Goal: Ask a question: Seek information or help from site administrators or community

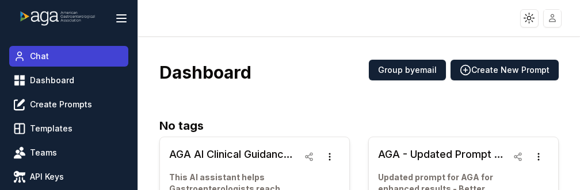
click at [45, 62] on link "Chat" at bounding box center [68, 56] width 119 height 21
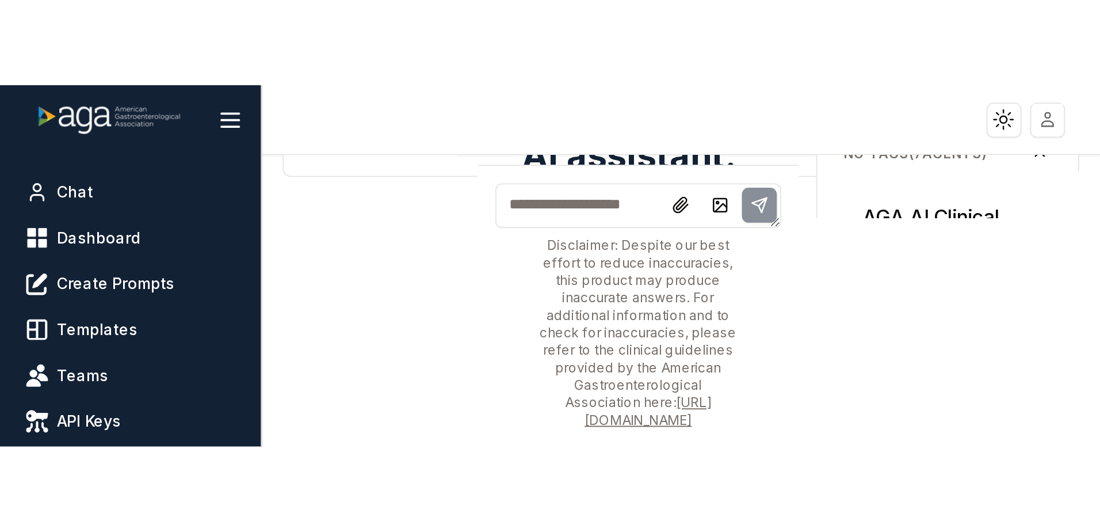
scroll to position [173, 0]
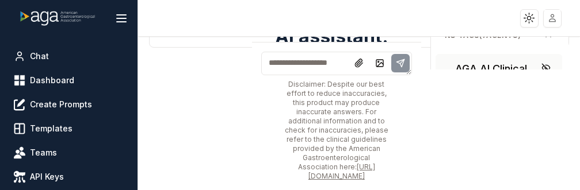
click at [480, 66] on h3 "AGA AI Clinical Guidance Tool" at bounding box center [505, 77] width 100 height 32
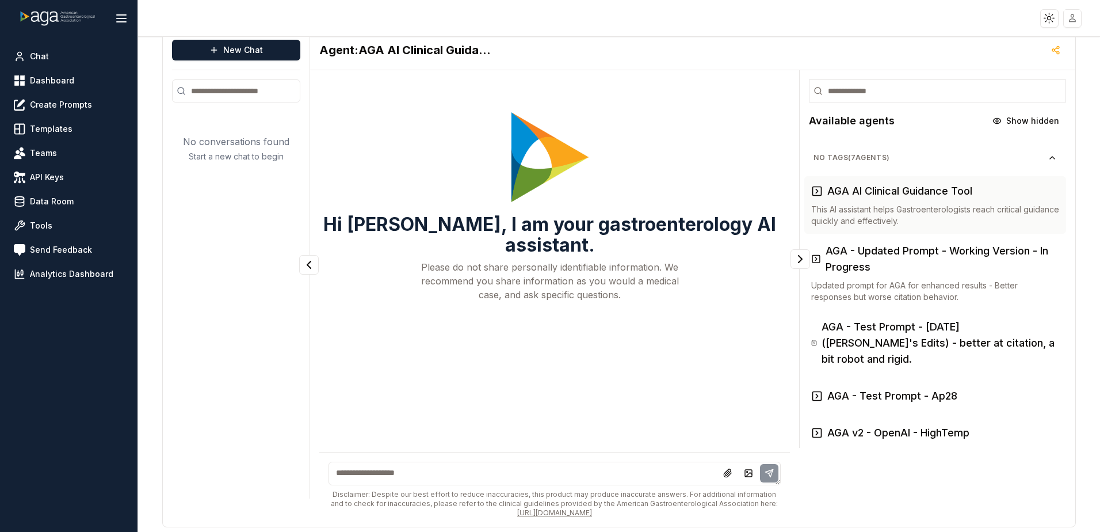
scroll to position [12, 0]
click at [450, 190] on textarea at bounding box center [554, 473] width 452 height 24
type textarea "*"
type textarea "**********"
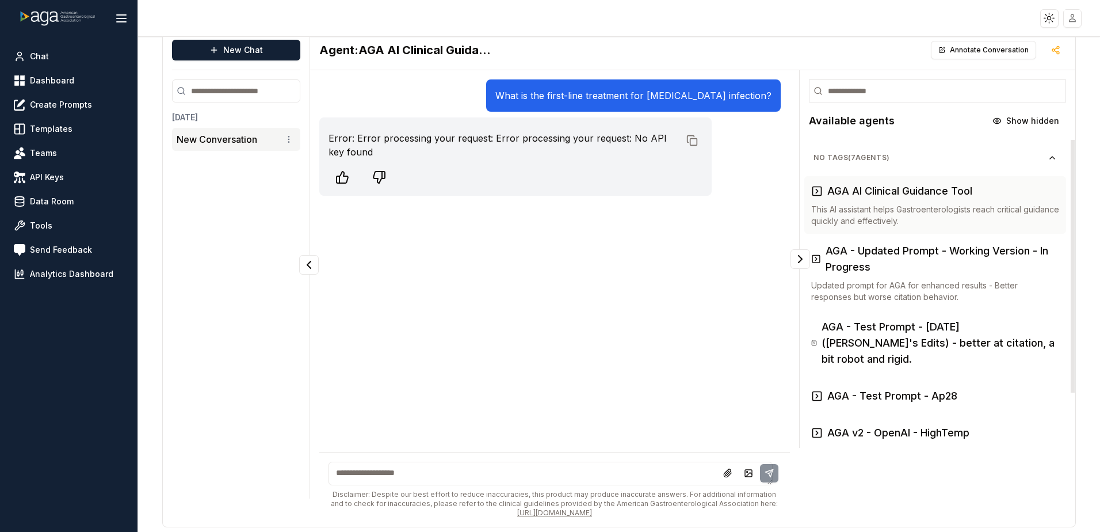
click at [530, 190] on div "What is the first-line treatment for [MEDICAL_DATA] infection? Error: Error pro…" at bounding box center [554, 265] width 471 height 372
click at [486, 190] on textarea at bounding box center [550, 473] width 444 height 24
click at [75, 58] on link "Chat" at bounding box center [68, 56] width 119 height 21
click at [121, 29] on button at bounding box center [121, 18] width 23 height 23
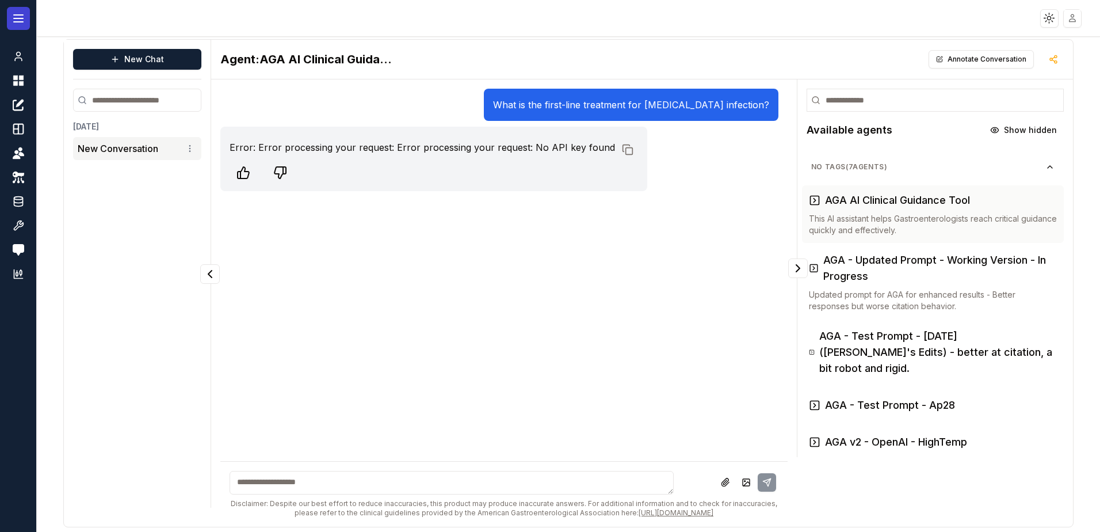
scroll to position [2, 0]
click at [23, 20] on icon at bounding box center [19, 19] width 14 height 14
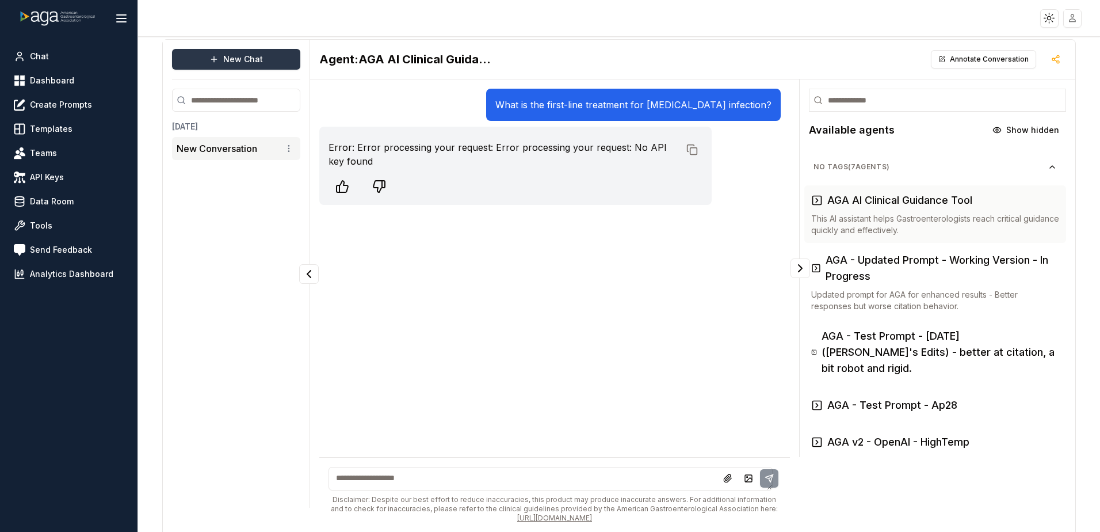
click at [251, 51] on button "New Chat" at bounding box center [236, 59] width 128 height 21
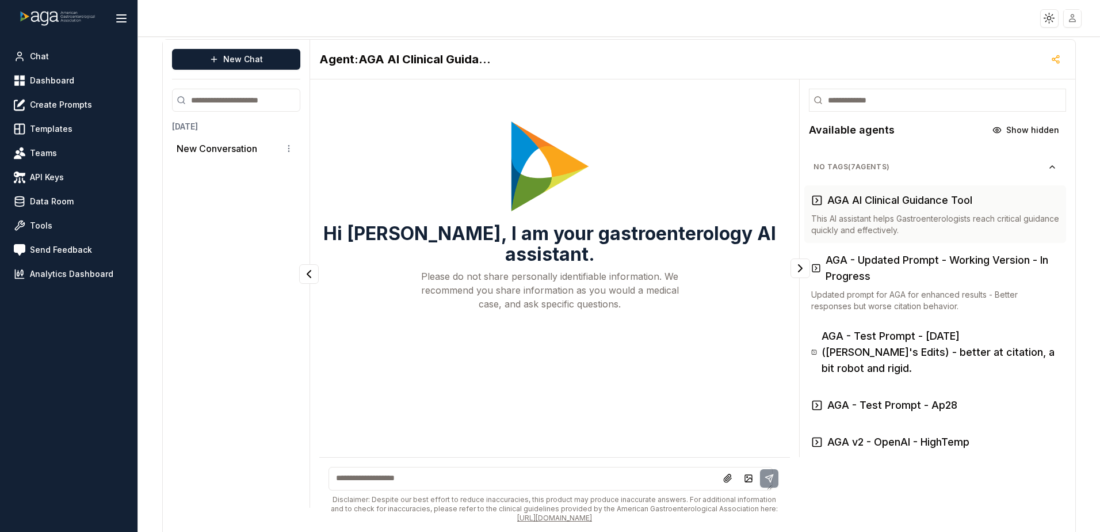
click at [430, 190] on textarea at bounding box center [550, 479] width 444 height 24
type textarea "**********"
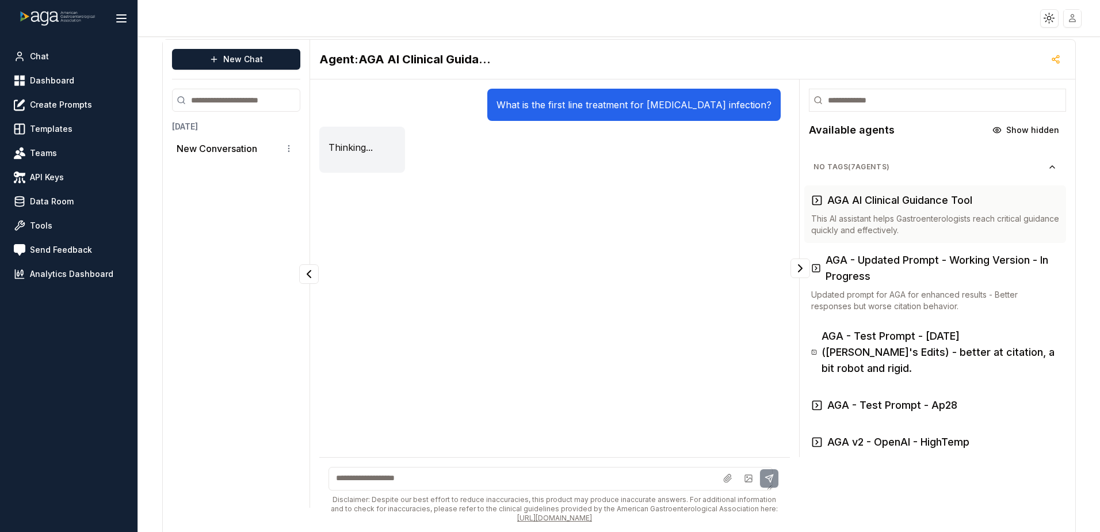
scroll to position [12, 0]
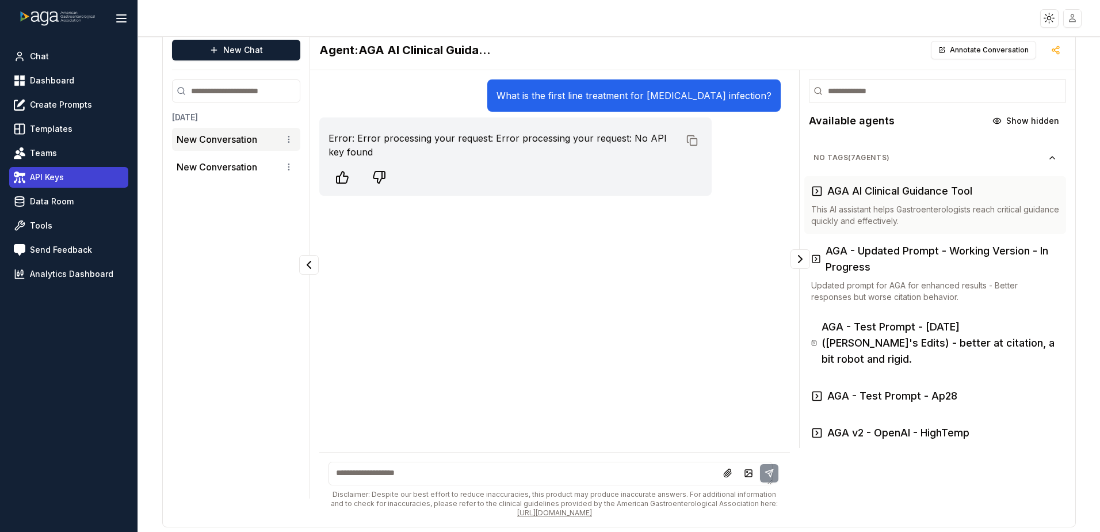
click at [75, 182] on link "API Keys" at bounding box center [68, 177] width 119 height 21
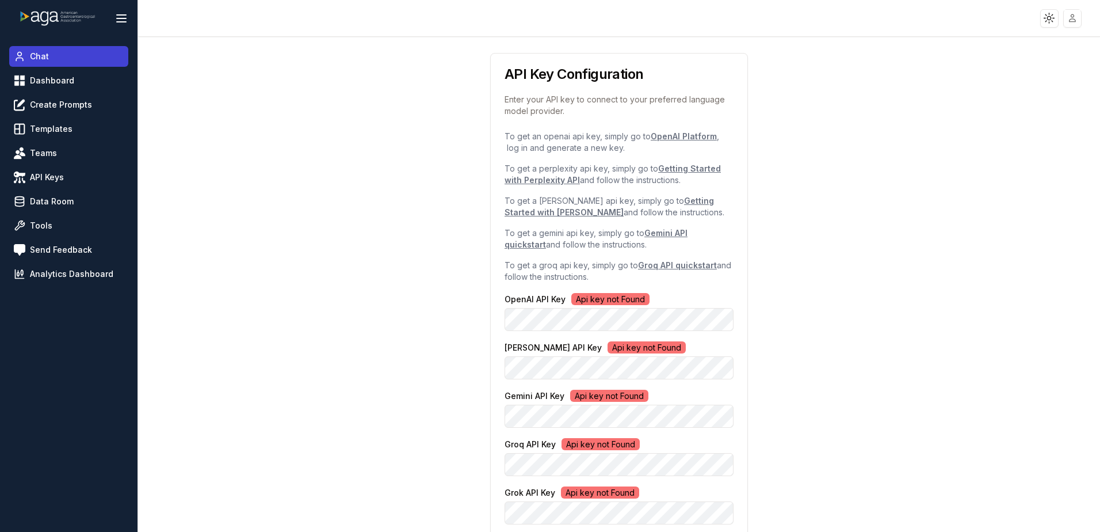
click at [67, 58] on link "Chat" at bounding box center [68, 56] width 119 height 21
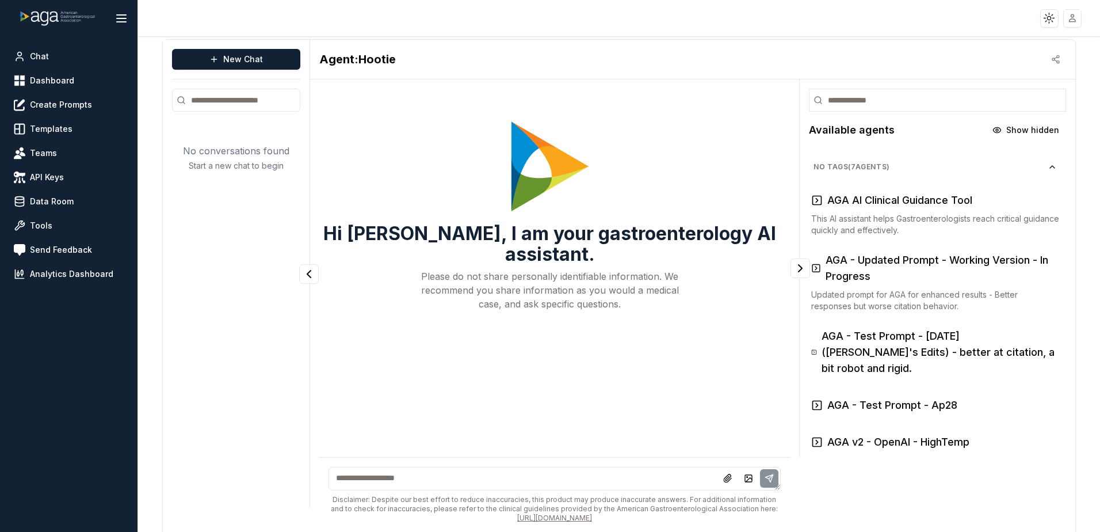
scroll to position [12, 0]
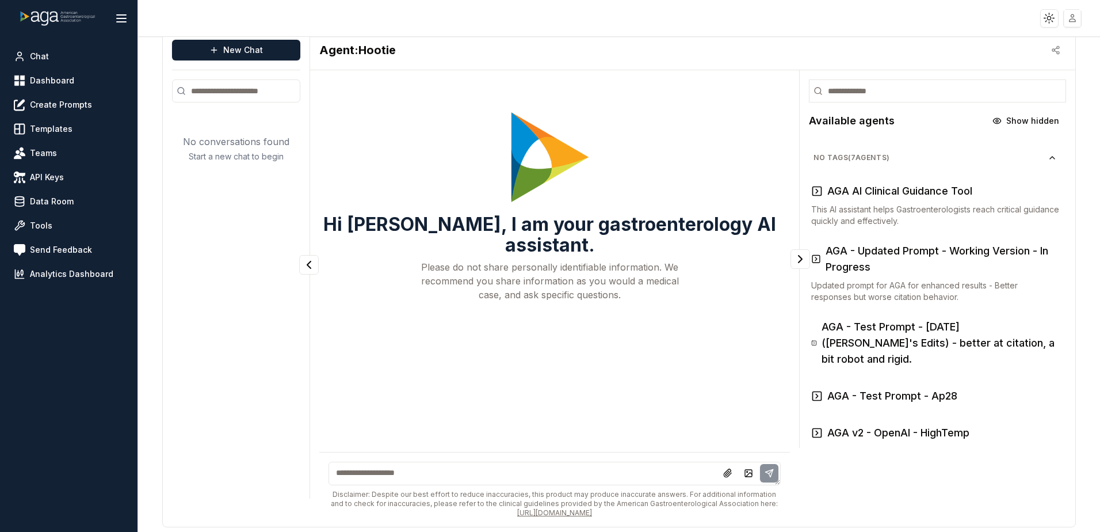
click at [579, 20] on html "Toggle theme Toggle user menu Chat Dashboard Create Prompts Templates Teams API…" at bounding box center [550, 266] width 1100 height 532
click at [460, 56] on html "Toggle theme Toggle user menu Chat Dashboard Create Prompts Templates Teams API…" at bounding box center [550, 266] width 1100 height 532
click at [59, 175] on span "API Keys" at bounding box center [47, 177] width 34 height 12
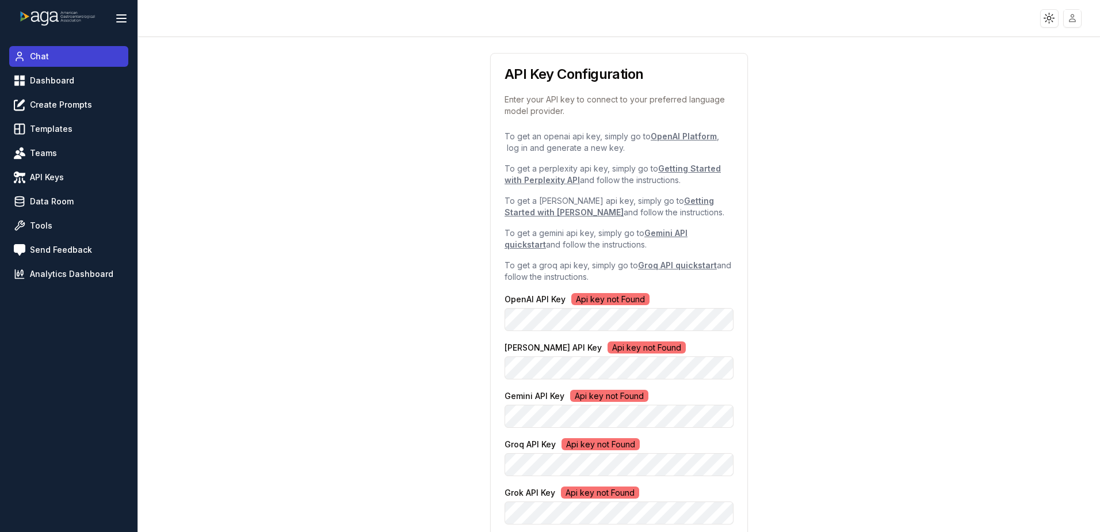
click at [58, 64] on link "Chat" at bounding box center [68, 56] width 119 height 21
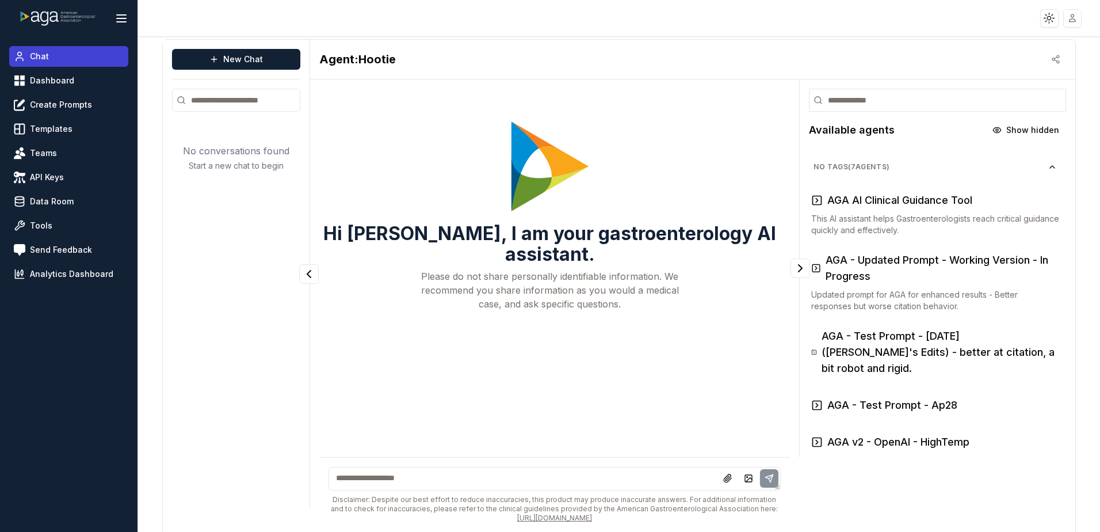
scroll to position [12, 0]
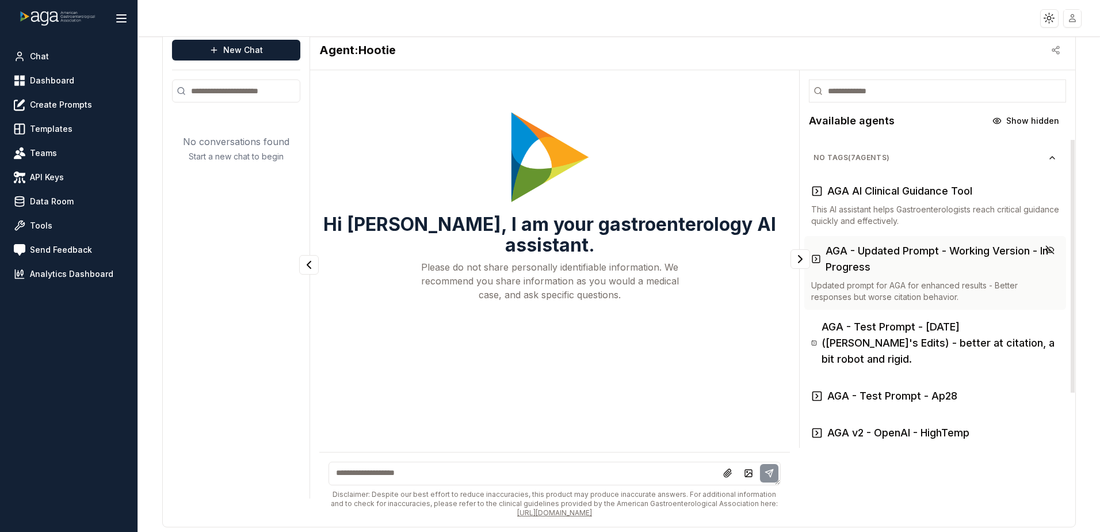
click at [579, 190] on h3 "AGA - Updated Prompt - Working Version - In Progress" at bounding box center [943, 259] width 234 height 32
click at [83, 170] on link "API Keys" at bounding box center [68, 177] width 119 height 21
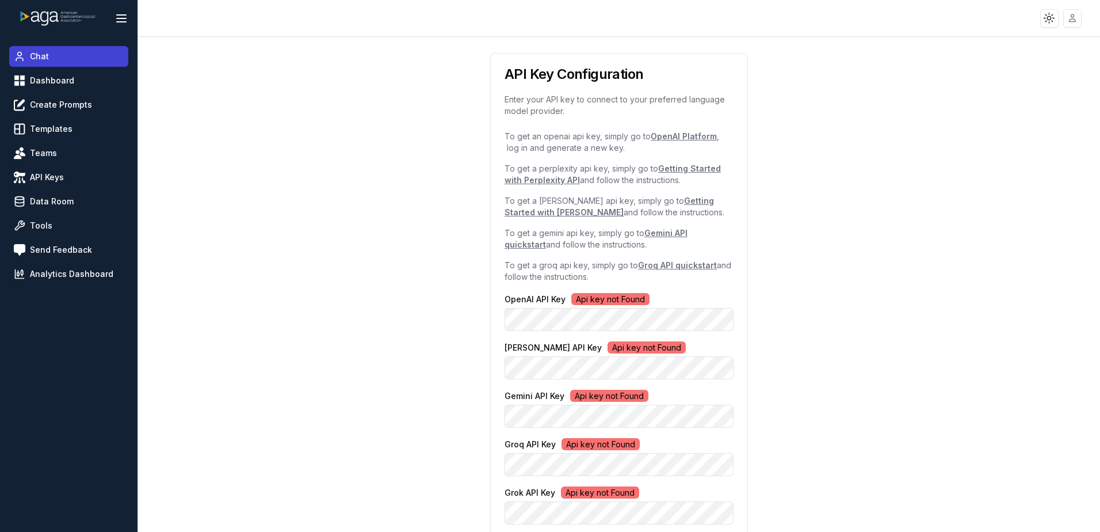
click at [73, 54] on link "Chat" at bounding box center [68, 56] width 119 height 21
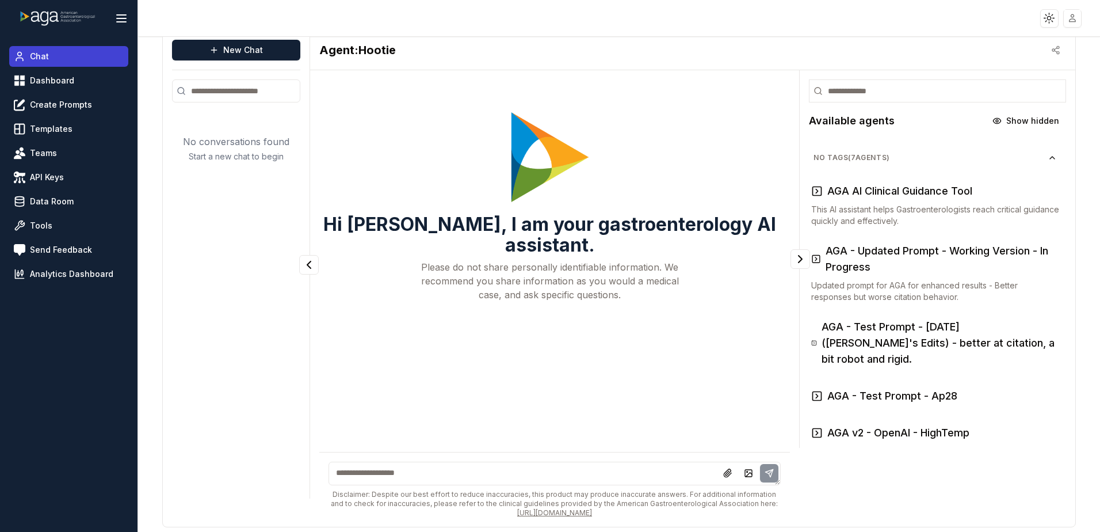
scroll to position [12, 0]
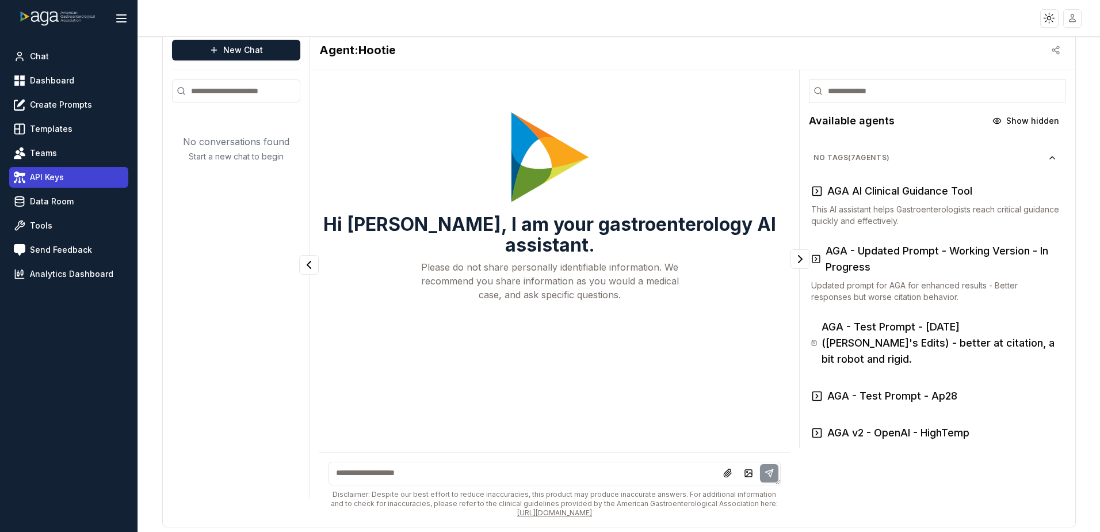
click at [47, 180] on span "API Keys" at bounding box center [47, 177] width 34 height 12
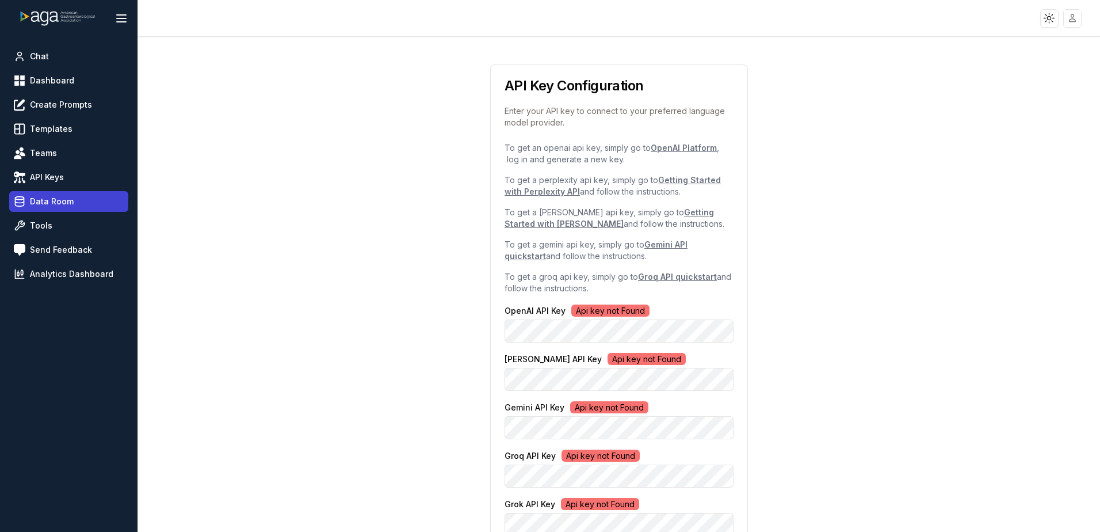
click at [49, 190] on span "Data Room" at bounding box center [52, 202] width 44 height 12
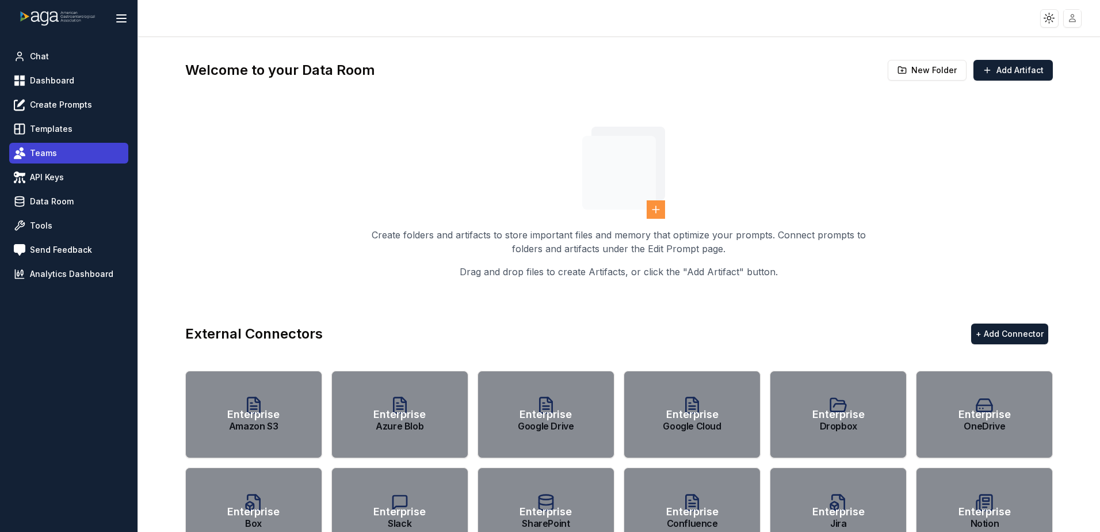
click at [66, 153] on link "Teams" at bounding box center [68, 153] width 119 height 21
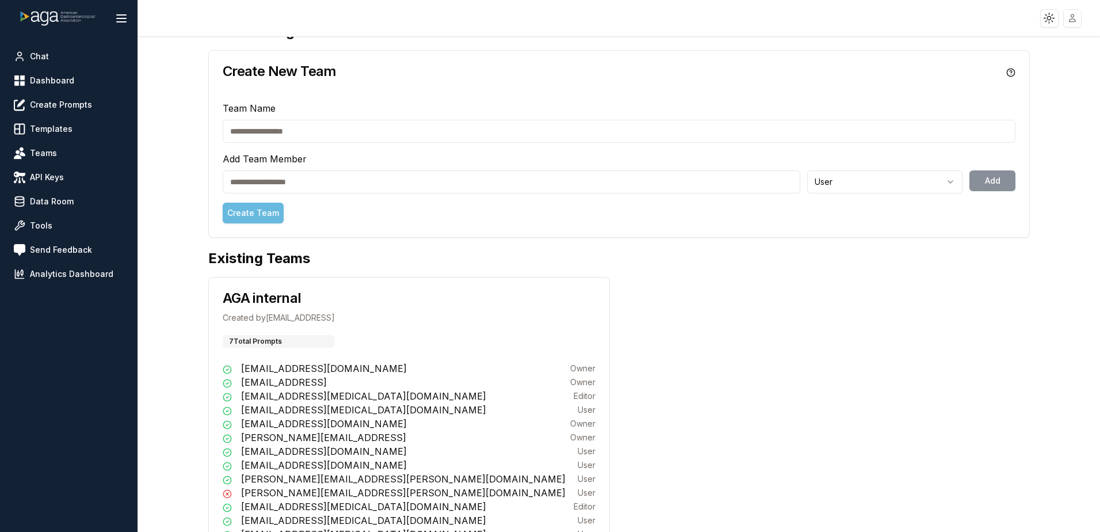
scroll to position [58, 0]
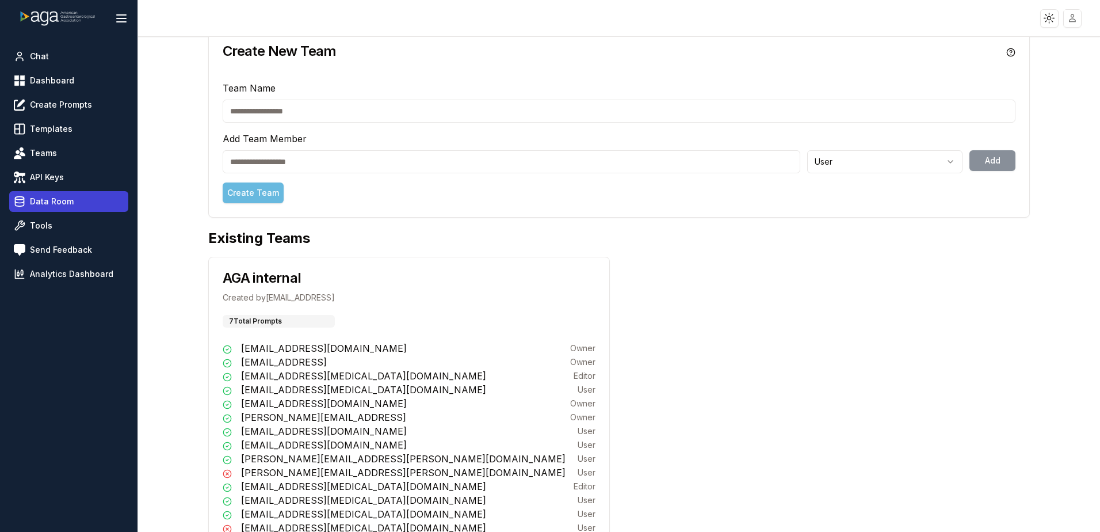
click at [95, 190] on link "Data Room" at bounding box center [68, 201] width 119 height 21
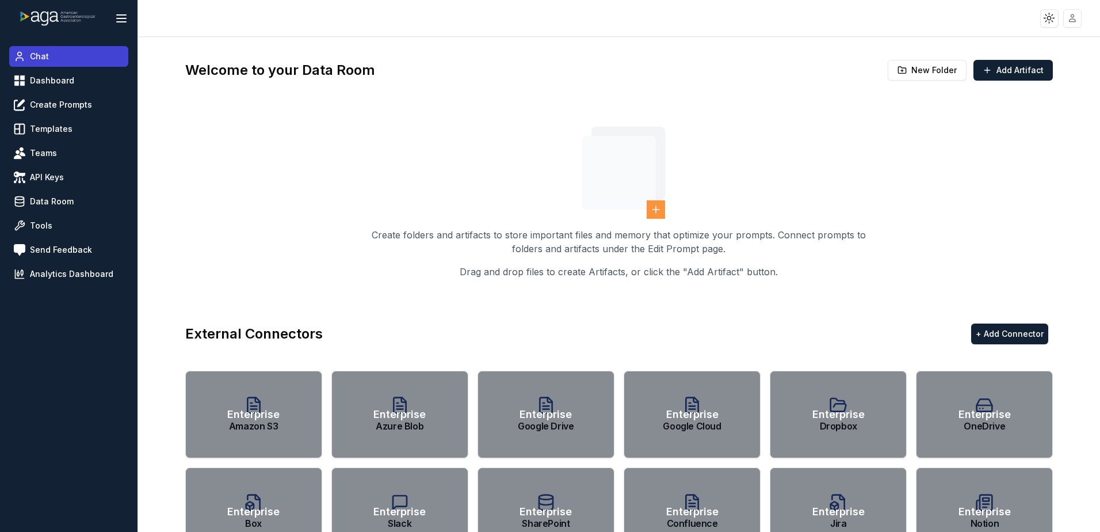
click at [51, 59] on link "Chat" at bounding box center [68, 56] width 119 height 21
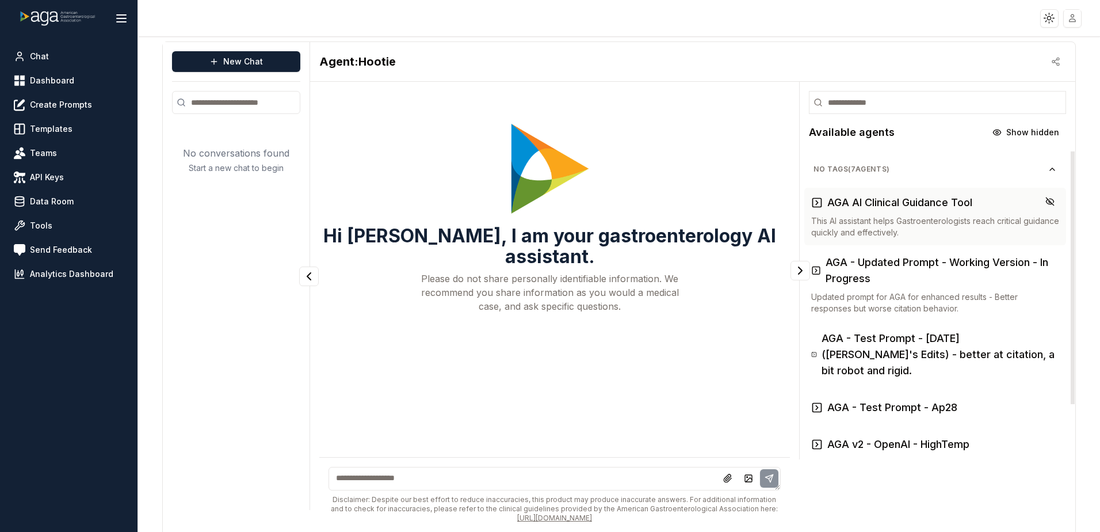
click at [579, 190] on h3 "AGA AI Clinical Guidance Tool" at bounding box center [899, 202] width 145 height 16
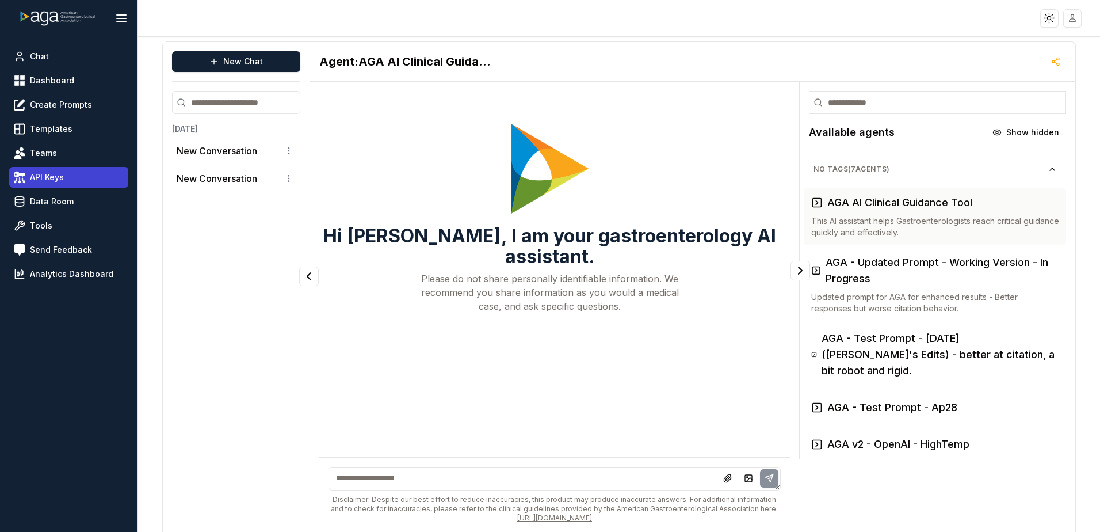
click at [79, 182] on link "API Keys" at bounding box center [68, 177] width 119 height 21
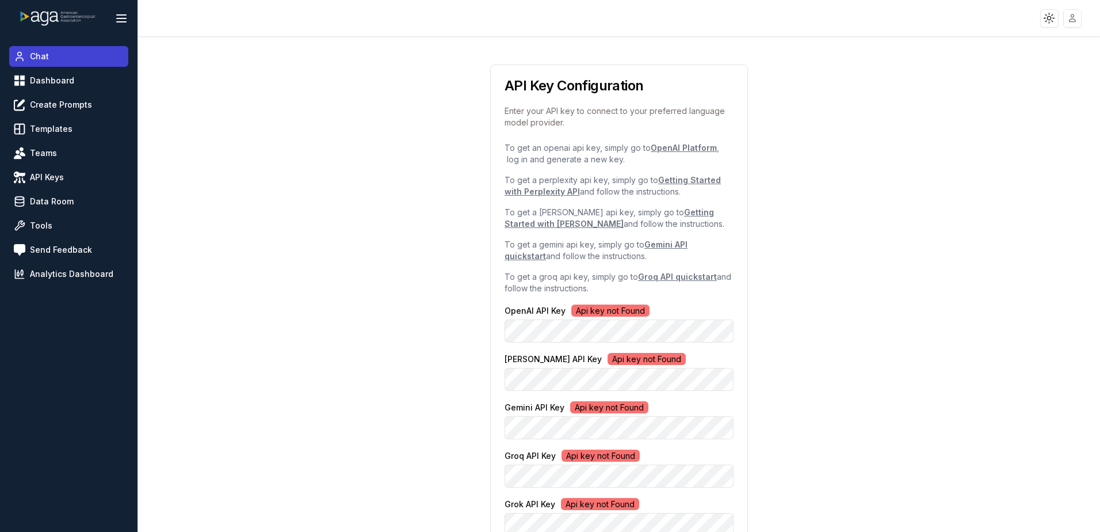
click at [86, 66] on link "Chat" at bounding box center [68, 56] width 119 height 21
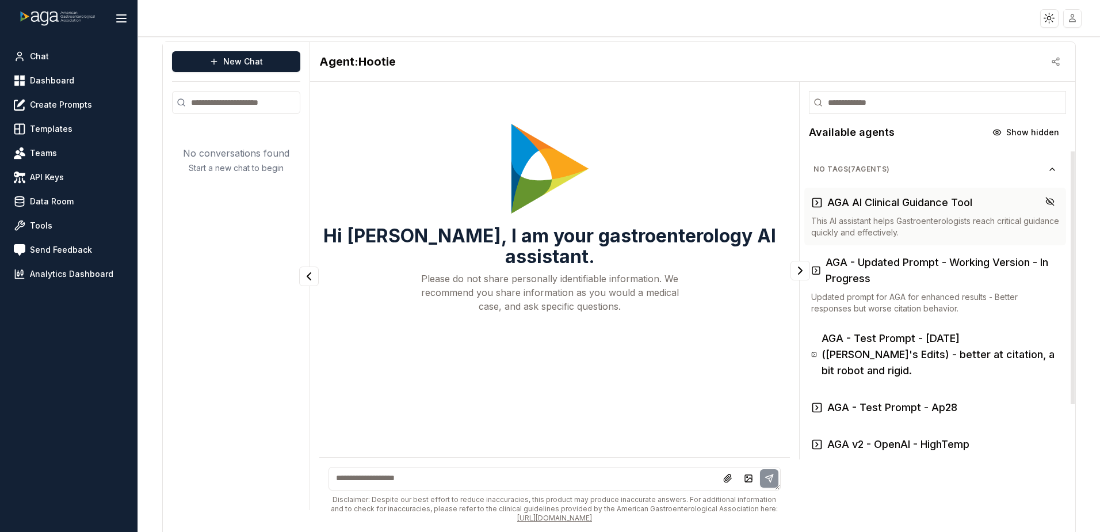
click at [579, 190] on h3 "AGA AI Clinical Guidance Tool" at bounding box center [899, 202] width 145 height 16
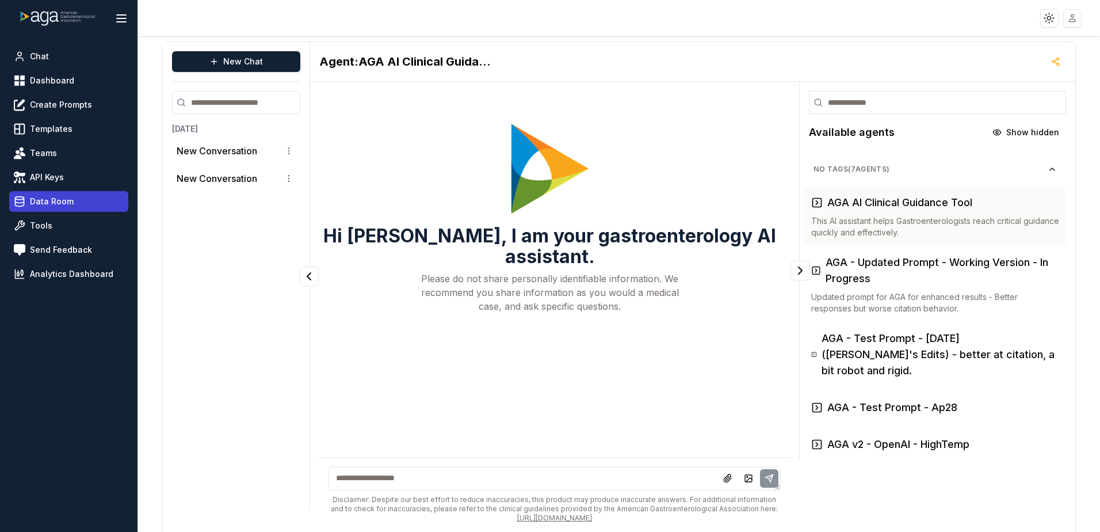
click at [67, 190] on span "Data Room" at bounding box center [52, 202] width 44 height 12
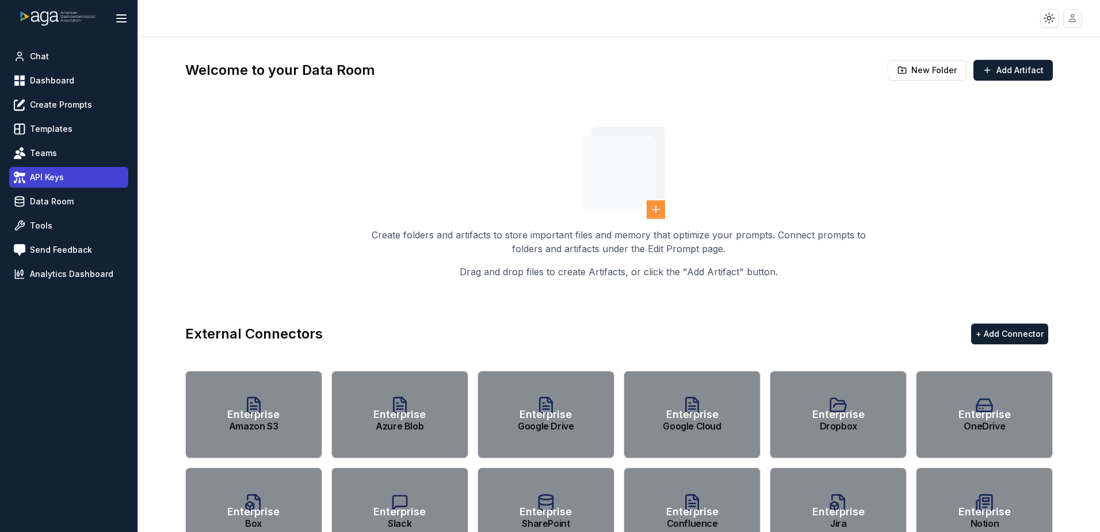
click at [59, 180] on span "API Keys" at bounding box center [47, 177] width 34 height 12
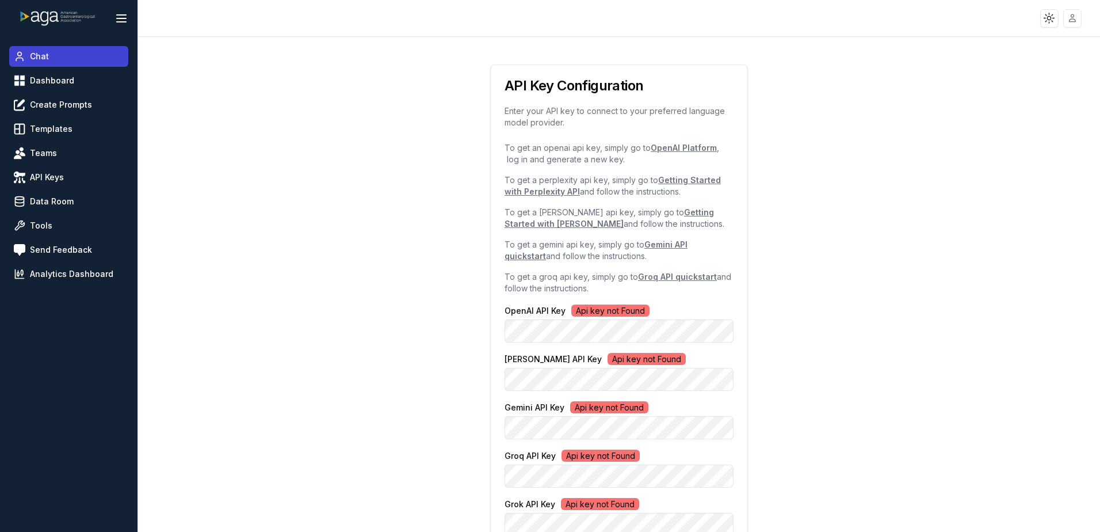
click at [62, 48] on link "Chat" at bounding box center [68, 56] width 119 height 21
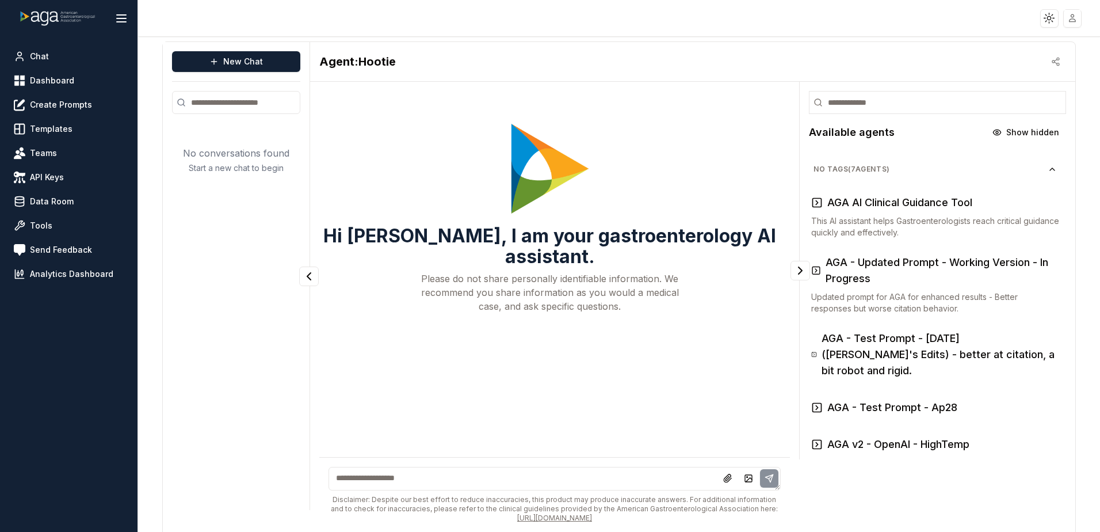
click at [510, 190] on textarea at bounding box center [554, 479] width 452 height 24
type textarea "*"
click at [348, 190] on textarea at bounding box center [550, 479] width 444 height 24
type textarea "*"
type textarea "**********"
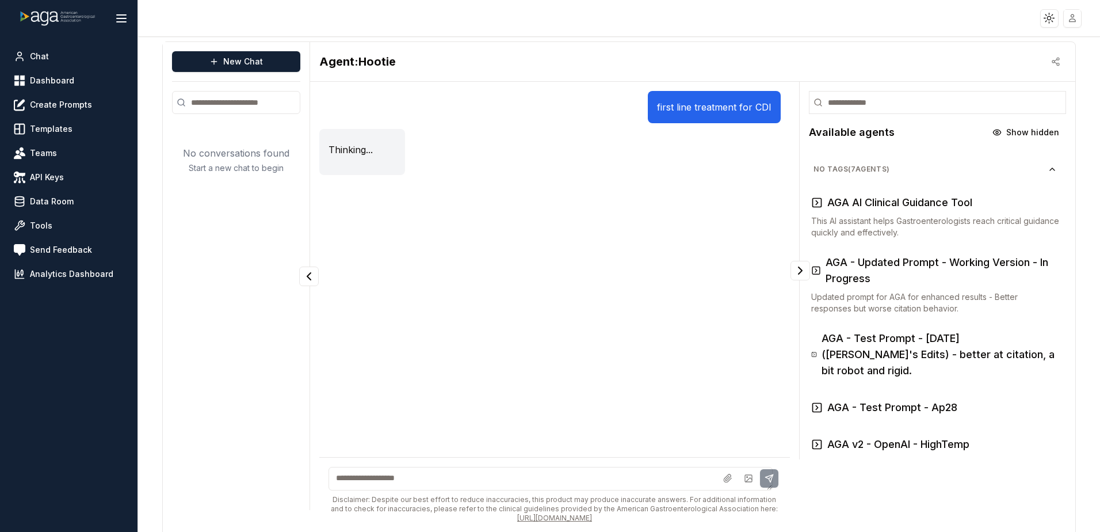
scroll to position [12, 0]
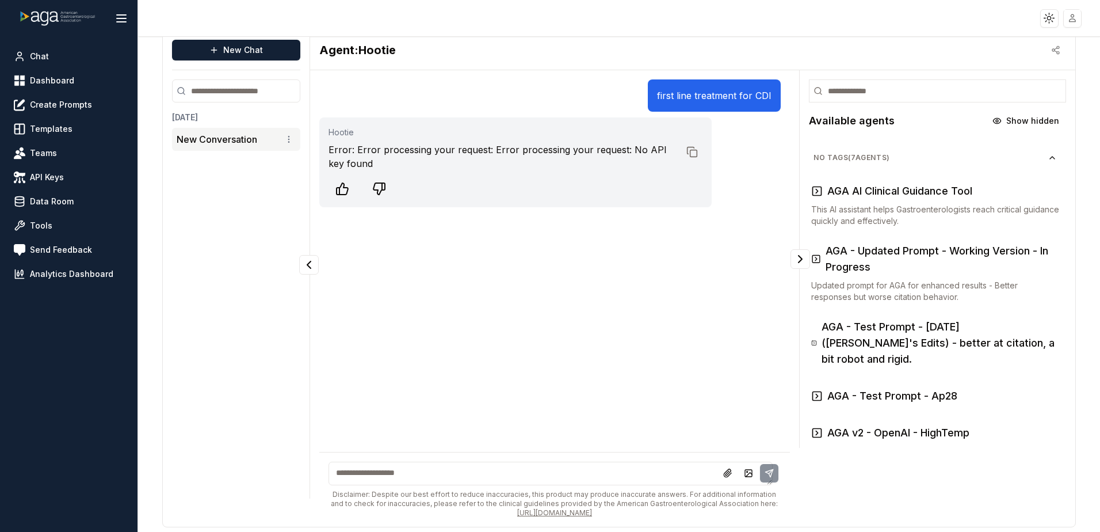
click at [496, 190] on textarea at bounding box center [550, 473] width 444 height 24
type textarea "**********"
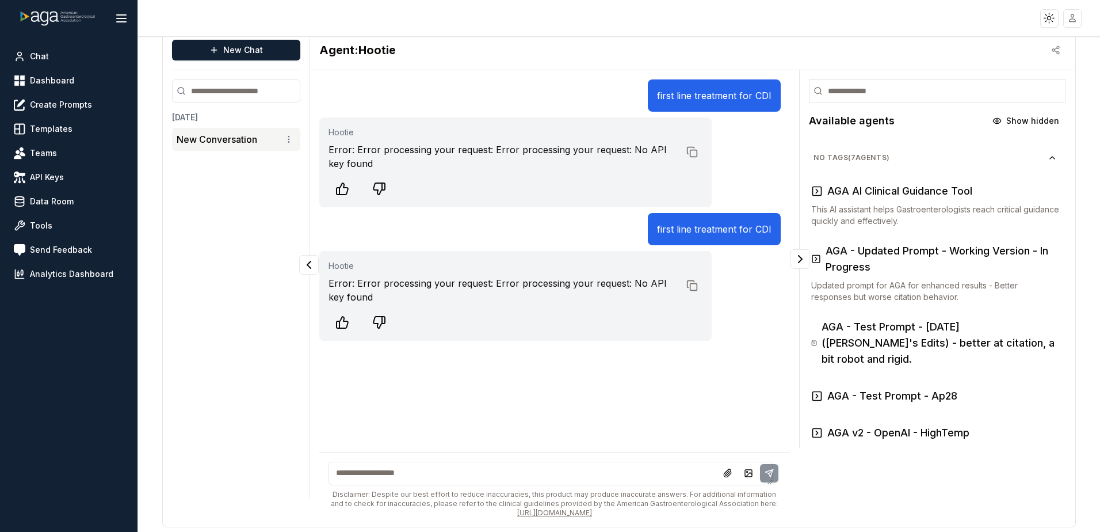
click at [461, 190] on textarea at bounding box center [550, 473] width 444 height 24
click at [254, 56] on button "New Chat" at bounding box center [236, 50] width 128 height 21
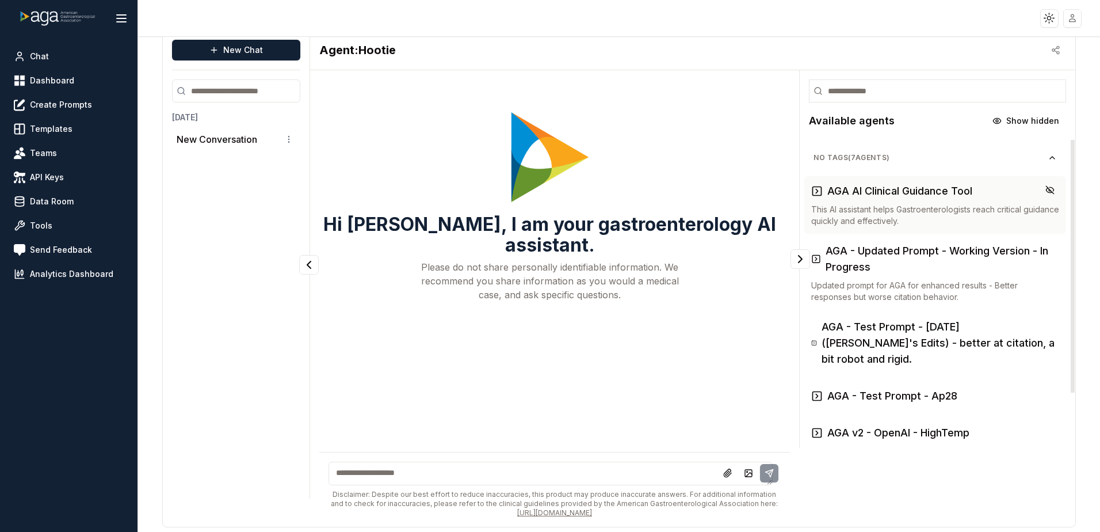
click at [579, 190] on h3 "AGA AI Clinical Guidance Tool" at bounding box center [899, 191] width 145 height 16
click at [400, 190] on textarea at bounding box center [550, 473] width 444 height 24
type textarea "**********"
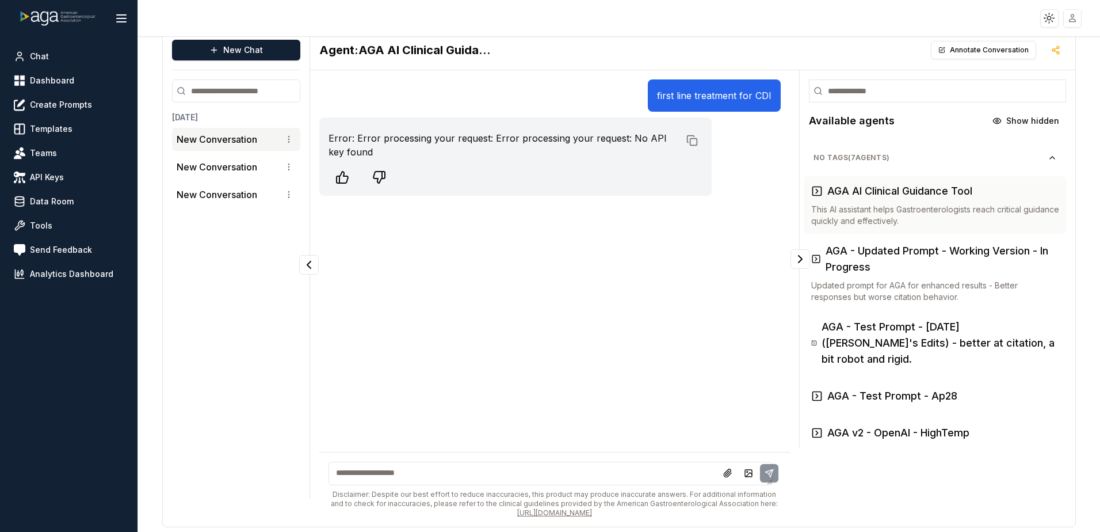
click at [446, 190] on textarea at bounding box center [550, 473] width 444 height 24
type textarea "**********"
